Goal: Task Accomplishment & Management: Manage account settings

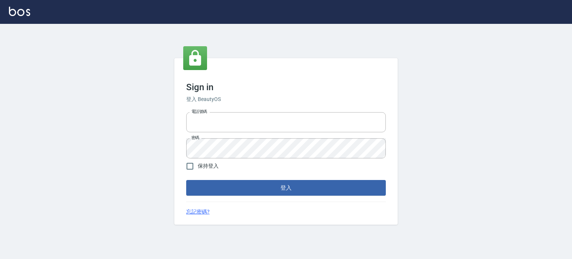
type input "6430581"
click at [209, 165] on span "保持登入" at bounding box center [208, 166] width 21 height 8
click at [198, 165] on input "保持登入" at bounding box center [190, 166] width 16 height 16
checkbox input "true"
click at [218, 190] on button "登入" at bounding box center [286, 188] width 200 height 16
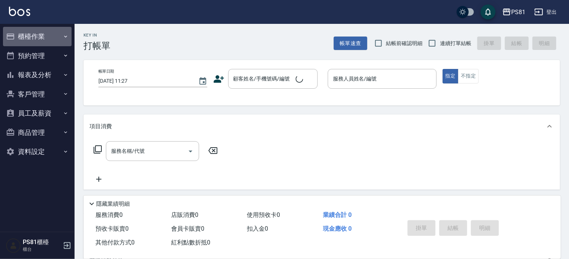
click at [59, 34] on button "櫃檯作業" at bounding box center [37, 36] width 69 height 19
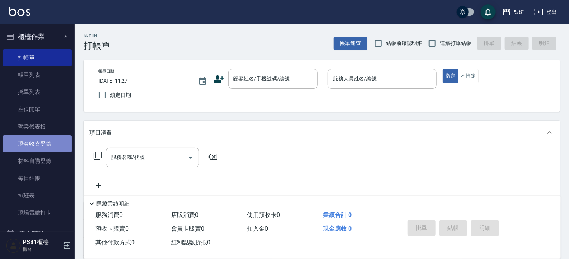
click at [51, 143] on link "現金收支登錄" at bounding box center [37, 143] width 69 height 17
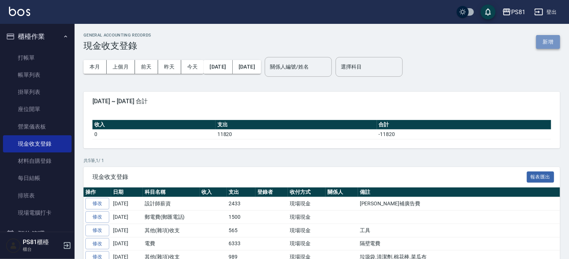
click at [540, 38] on button "新增" at bounding box center [548, 42] width 24 height 14
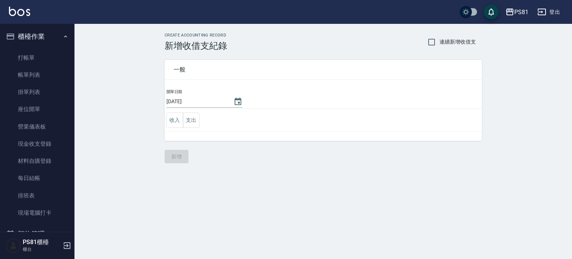
click at [191, 130] on td "收入 支出" at bounding box center [324, 120] width 318 height 23
click at [190, 124] on button "支出" at bounding box center [191, 120] width 17 height 15
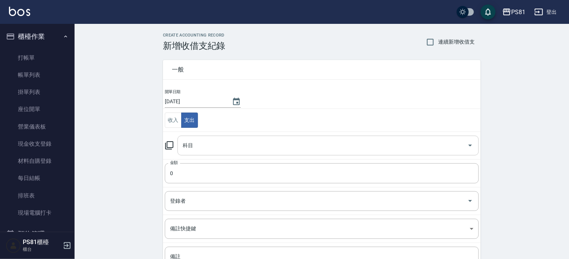
click at [201, 145] on input "科目" at bounding box center [322, 145] width 283 height 13
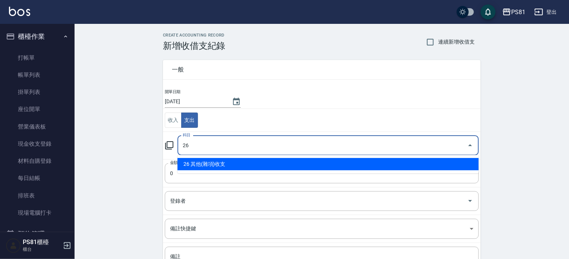
click at [204, 167] on li "26 其他(雜項)收支" at bounding box center [327, 164] width 301 height 12
type input "26 其他(雜項)收支"
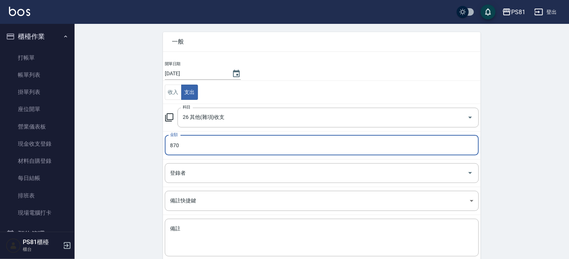
scroll to position [69, 0]
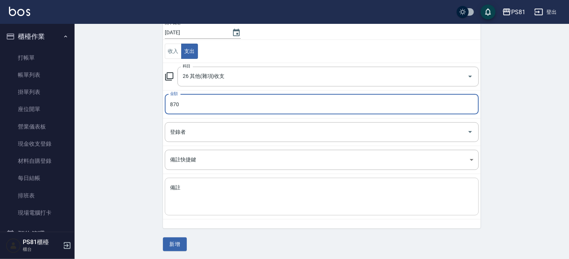
type input "870"
click at [193, 187] on textarea "備註" at bounding box center [321, 196] width 303 height 25
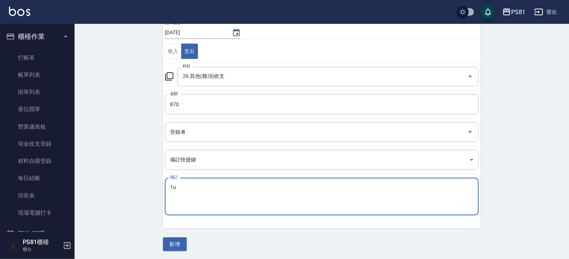
type textarea "1"
type textarea "餅乾"
click at [179, 241] on button "新增" at bounding box center [175, 244] width 24 height 14
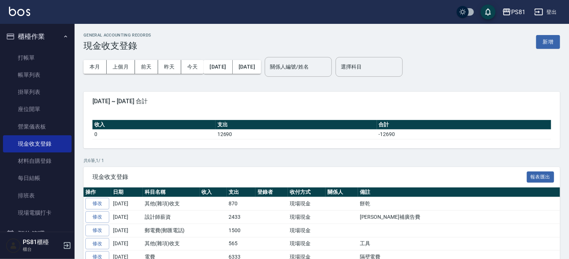
click at [47, 48] on ul "打帳單 帳單列表 掛單列表 座位開單 營業儀表板 現金收支登錄 材料自購登錄 每日結帳 排班表 現場電腦打卡" at bounding box center [37, 135] width 69 height 179
click at [47, 53] on link "打帳單" at bounding box center [37, 57] width 69 height 17
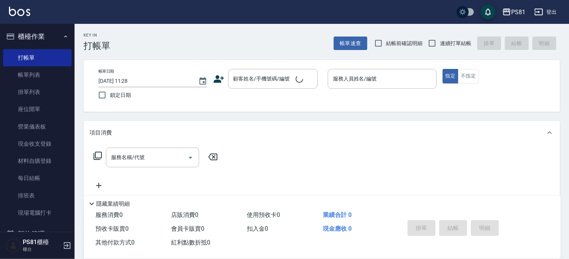
click at [215, 47] on div "Key In 打帳單 帳單速查 結帳前確認明細 連續打單結帳 掛單 結帳 明細" at bounding box center [317, 37] width 485 height 27
click at [58, 188] on link "排班表" at bounding box center [37, 195] width 69 height 17
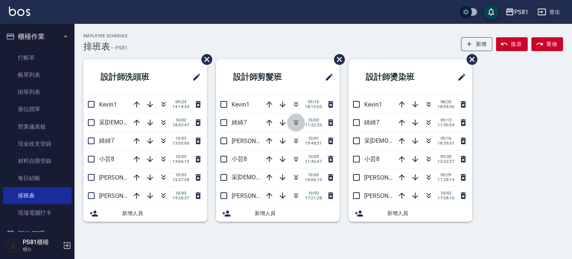
click at [293, 122] on icon "button" at bounding box center [296, 122] width 9 height 9
click at [297, 140] on icon "button" at bounding box center [296, 140] width 9 height 9
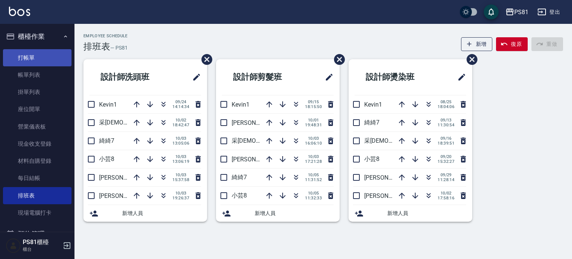
click at [14, 52] on link "打帳單" at bounding box center [37, 57] width 69 height 17
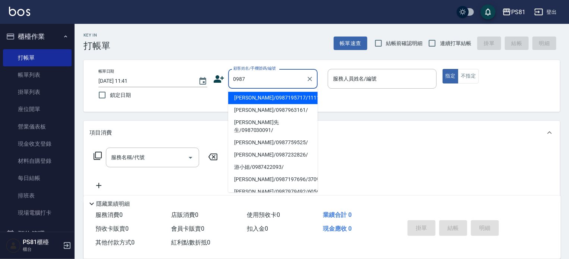
click at [265, 93] on li "[PERSON_NAME]/0987195717/111111" at bounding box center [272, 98] width 89 height 12
type input "[PERSON_NAME]/0987195717/111111"
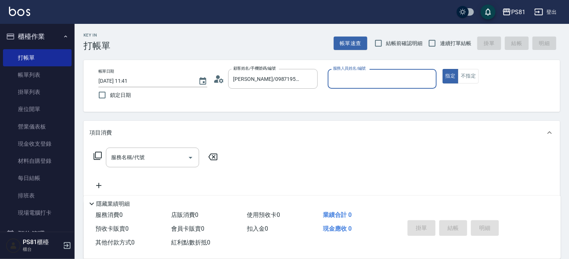
drag, startPoint x: 383, startPoint y: 70, endPoint x: 375, endPoint y: 86, distance: 18.0
click at [383, 70] on div "服務人員姓名/編號" at bounding box center [382, 79] width 109 height 20
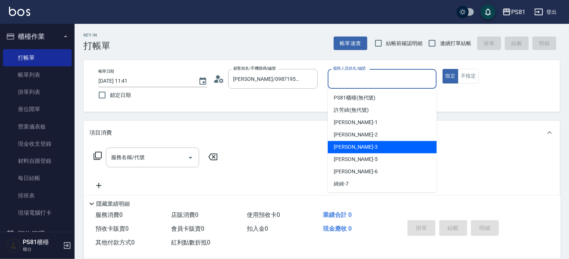
click at [329, 149] on div "[PERSON_NAME] -3" at bounding box center [382, 147] width 109 height 12
type input "[PERSON_NAME]-3"
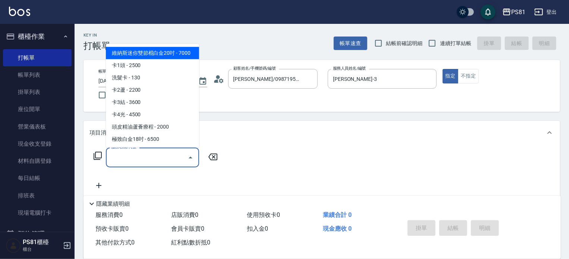
drag, startPoint x: 154, startPoint y: 160, endPoint x: 151, endPoint y: 154, distance: 7.2
click at [152, 157] on input "服務名稱/代號" at bounding box center [146, 157] width 75 height 13
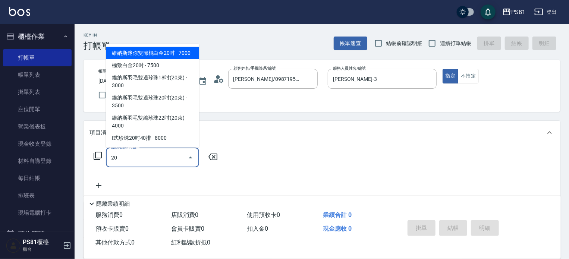
type input "201"
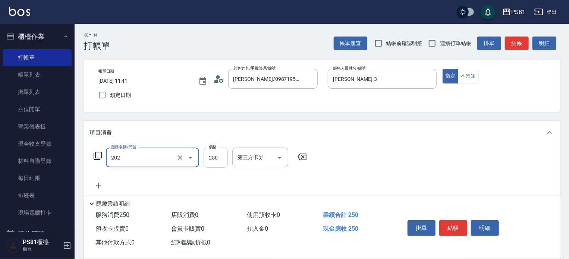
type input "單剪250(202)"
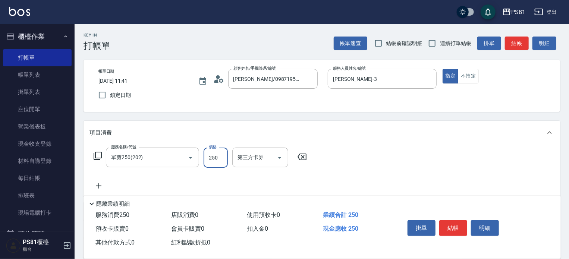
click at [224, 156] on input "250" at bounding box center [215, 158] width 24 height 20
type input "350"
click at [448, 223] on button "結帳" at bounding box center [453, 228] width 28 height 16
